Goal: Find specific page/section

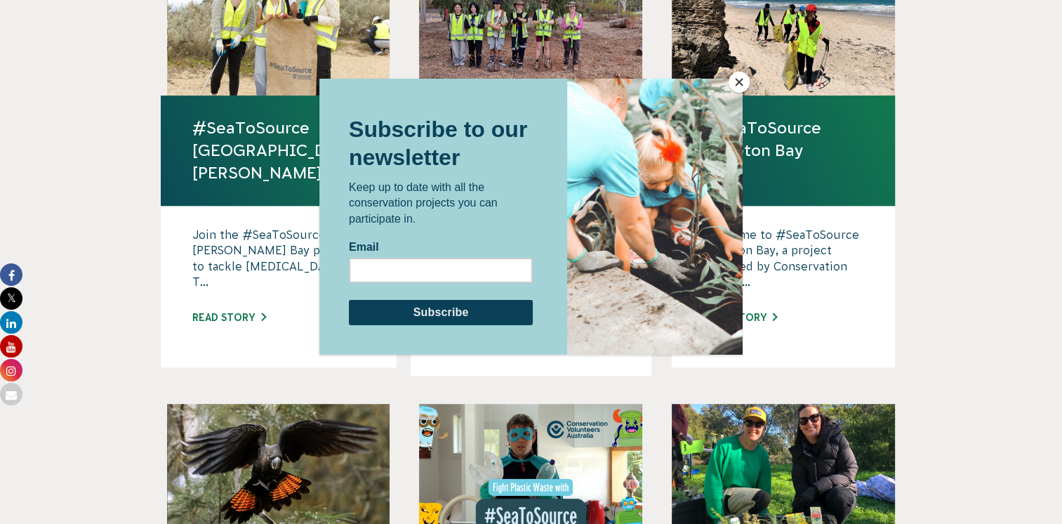
scroll to position [1129, 0]
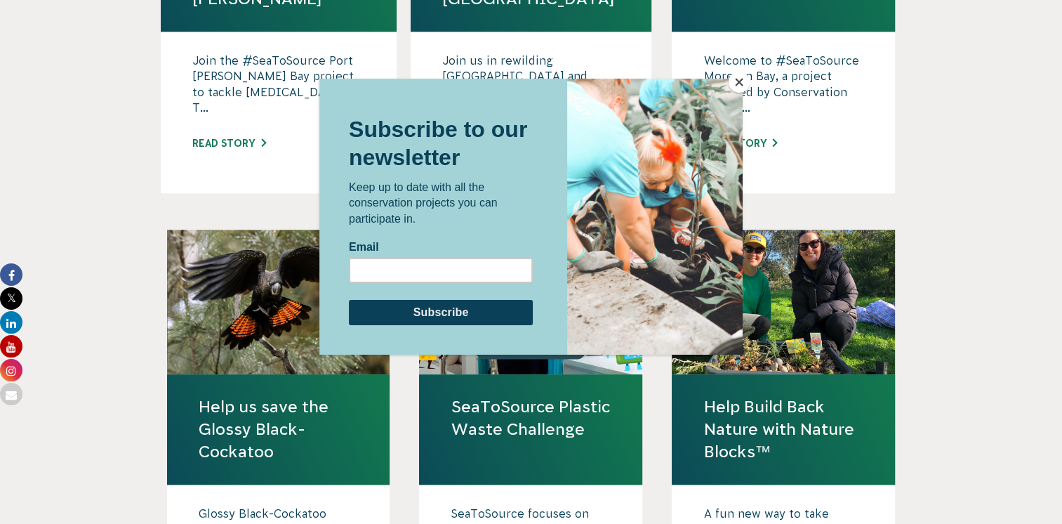
click at [738, 79] on button "Close" at bounding box center [739, 82] width 21 height 21
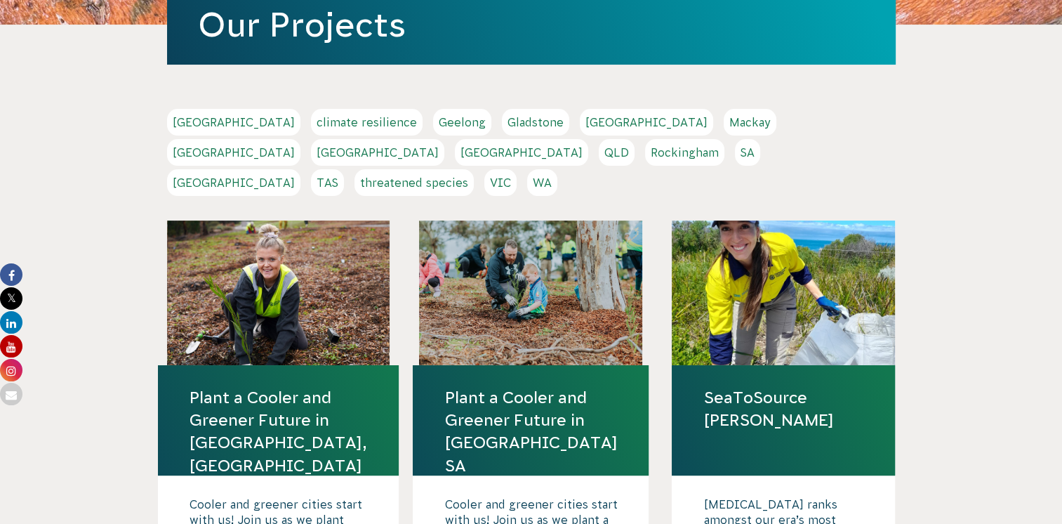
scroll to position [0, 0]
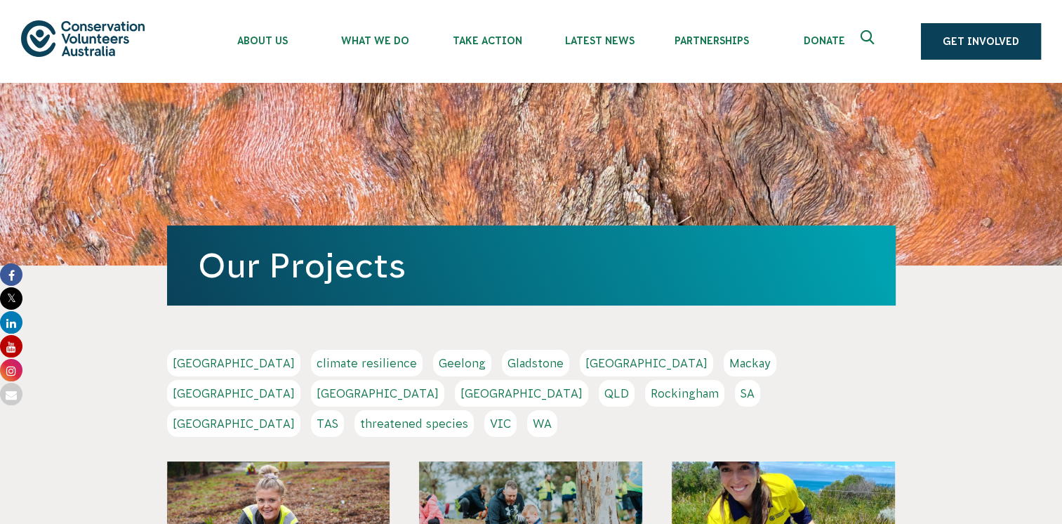
click at [444, 380] on link "[GEOGRAPHIC_DATA]" at bounding box center [377, 393] width 133 height 27
click at [300, 410] on link "[GEOGRAPHIC_DATA]" at bounding box center [233, 423] width 133 height 27
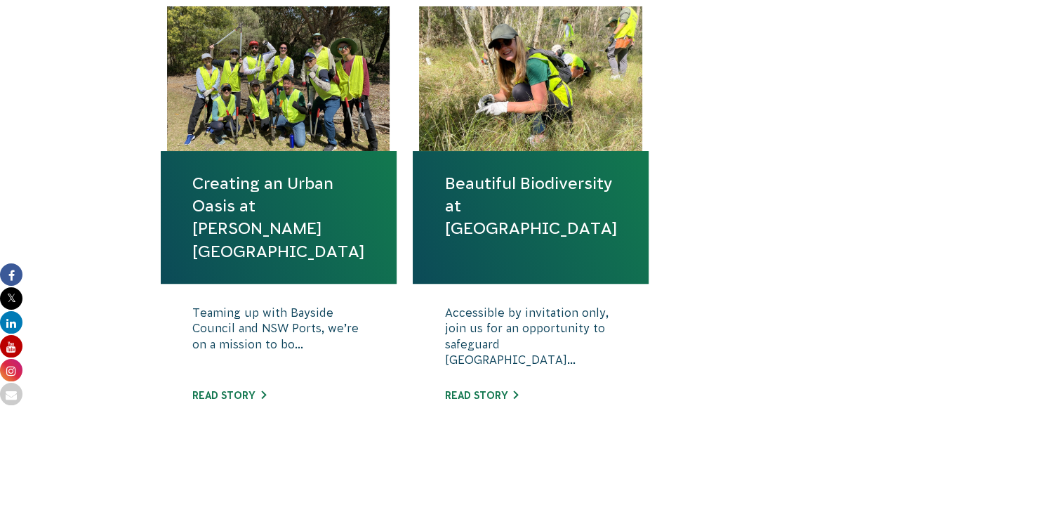
scroll to position [531, 0]
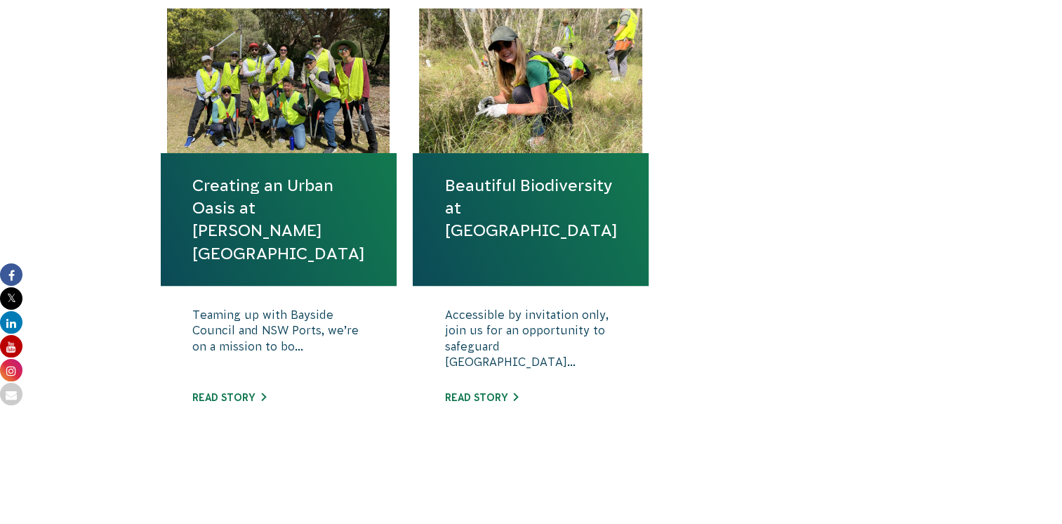
click at [719, 361] on div "Creating an Urban Oasis at Sir Joseph Banks Park Teaming up with Bayside Counci…" at bounding box center [531, 241] width 758 height 467
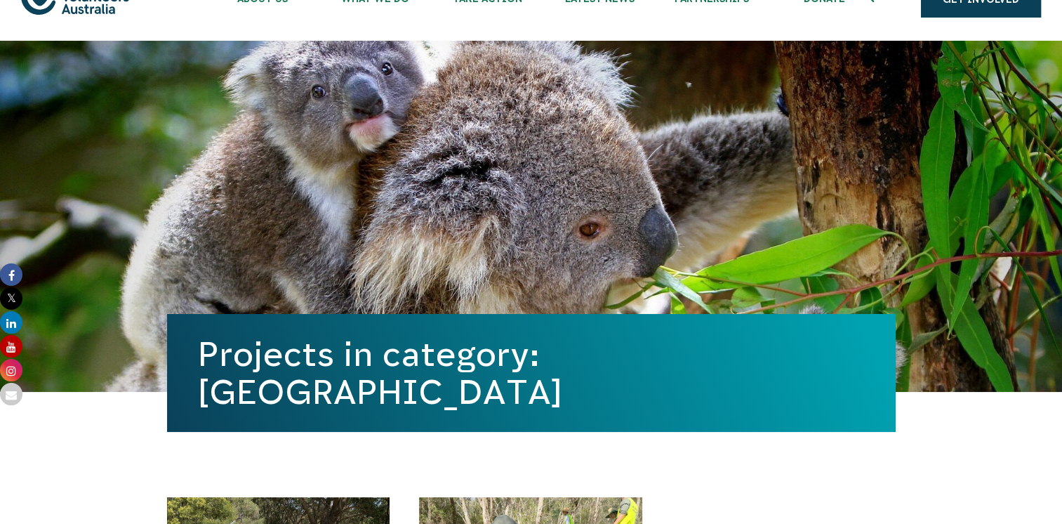
scroll to position [42, 0]
